Goal: Information Seeking & Learning: Learn about a topic

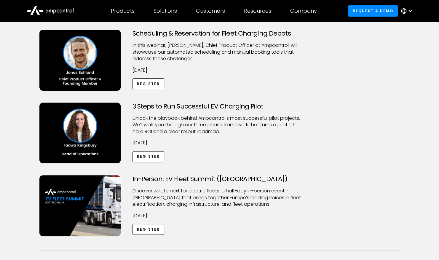
scroll to position [30, 0]
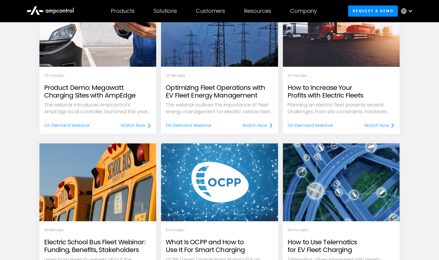
scroll to position [326, 0]
